Goal: Transaction & Acquisition: Register for event/course

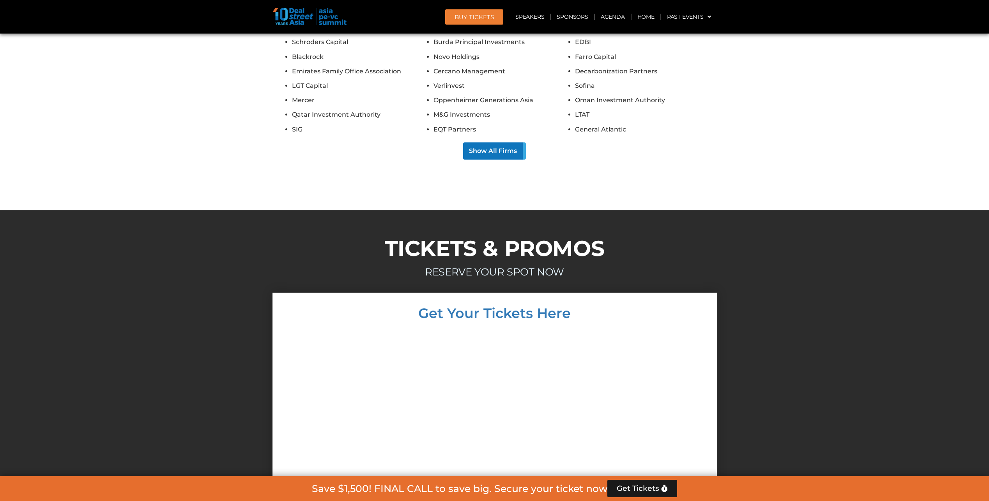
scroll to position [6932, 0]
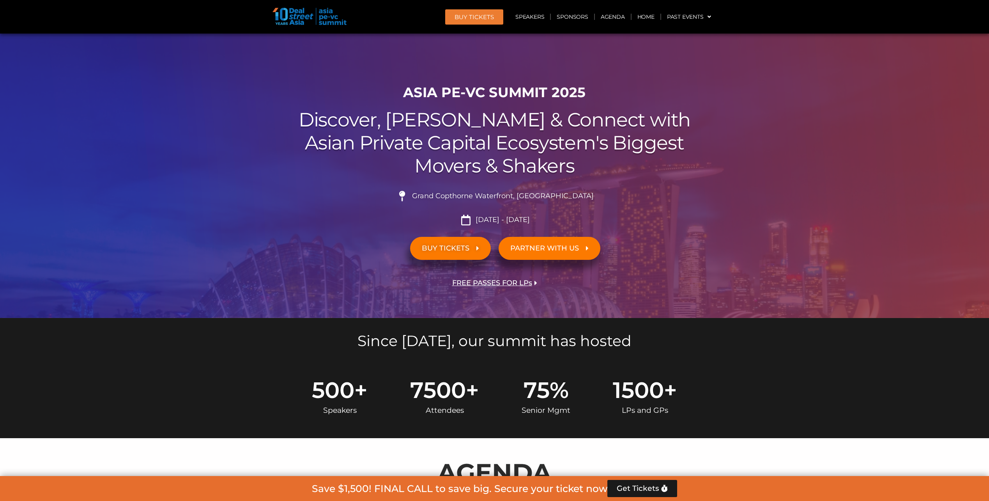
click at [439, 249] on span "BUY TICKETS" at bounding box center [446, 248] width 48 height 7
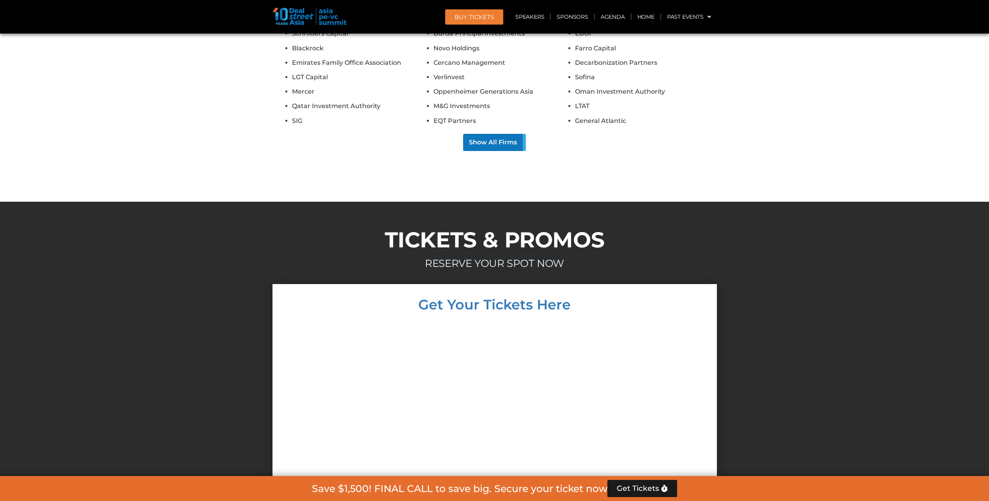
scroll to position [6932, 0]
